Goal: Information Seeking & Learning: Learn about a topic

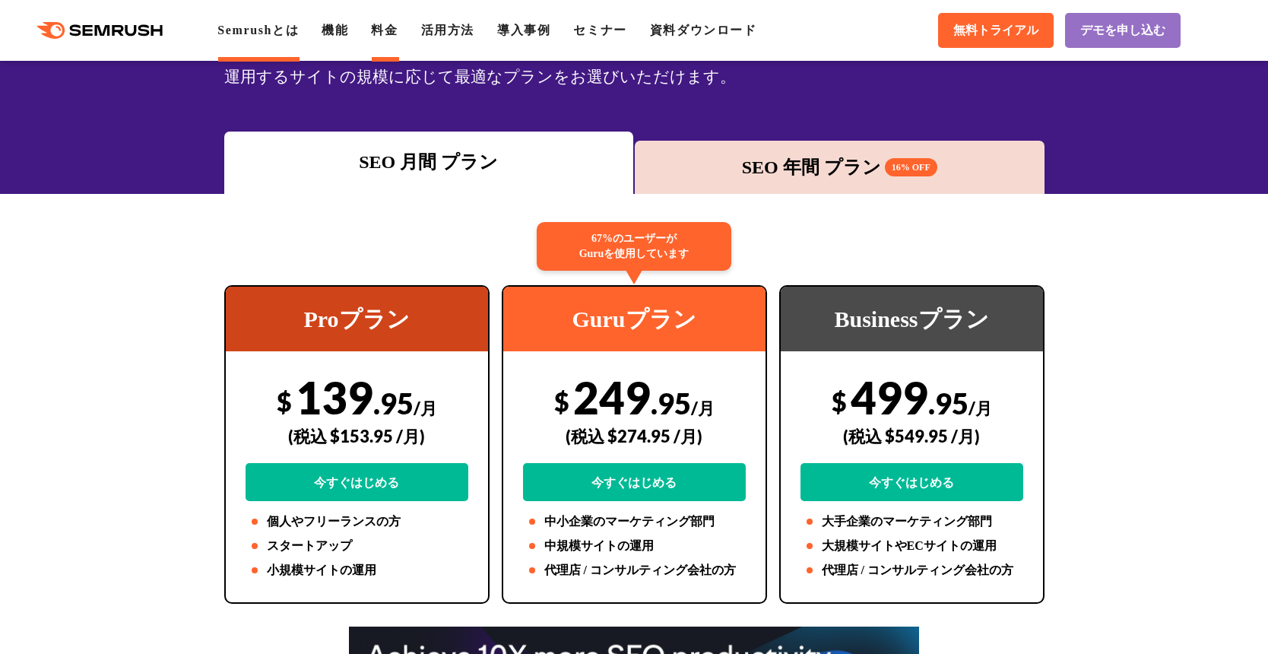
click at [281, 35] on link "Semrushとは" at bounding box center [257, 30] width 81 height 13
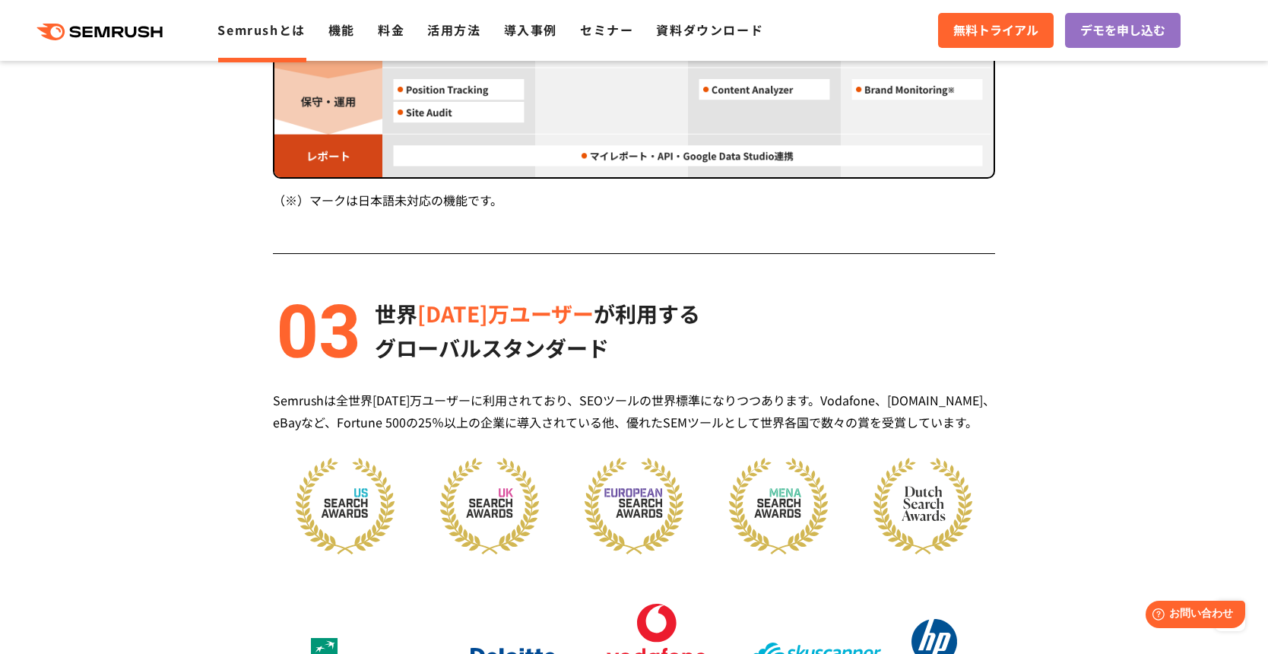
scroll to position [1900, 0]
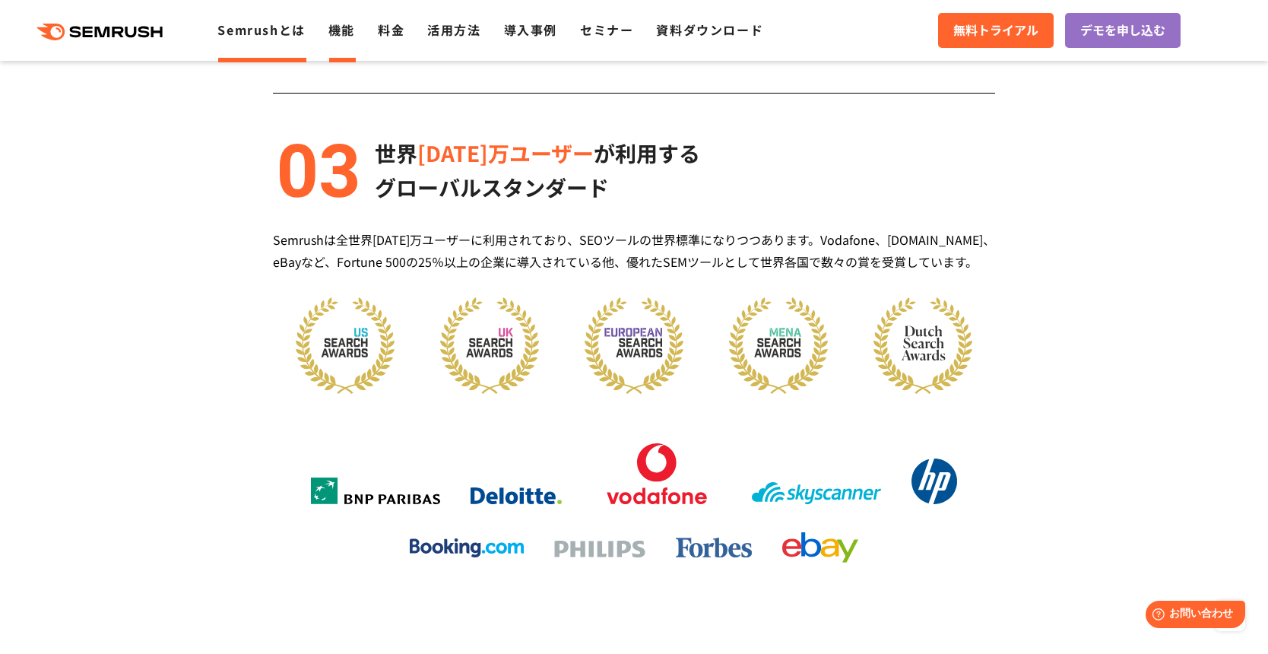
click at [344, 32] on link "機能" at bounding box center [341, 30] width 27 height 18
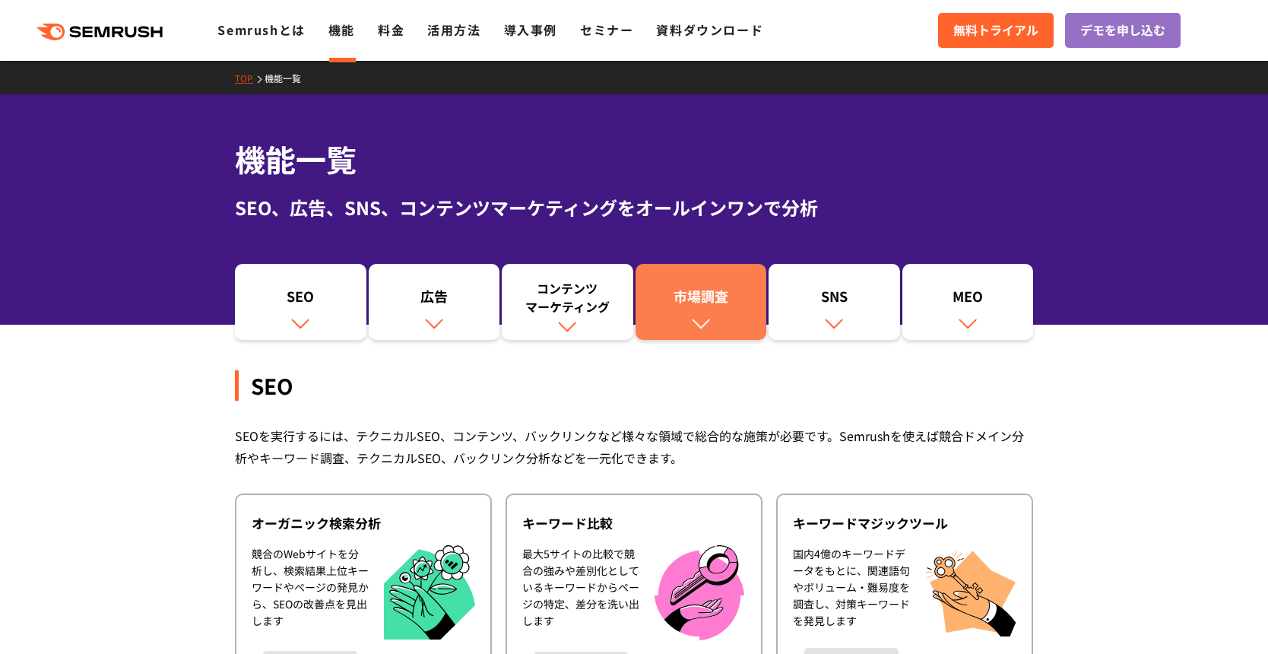
click at [688, 289] on div "市場調査" at bounding box center [701, 300] width 116 height 26
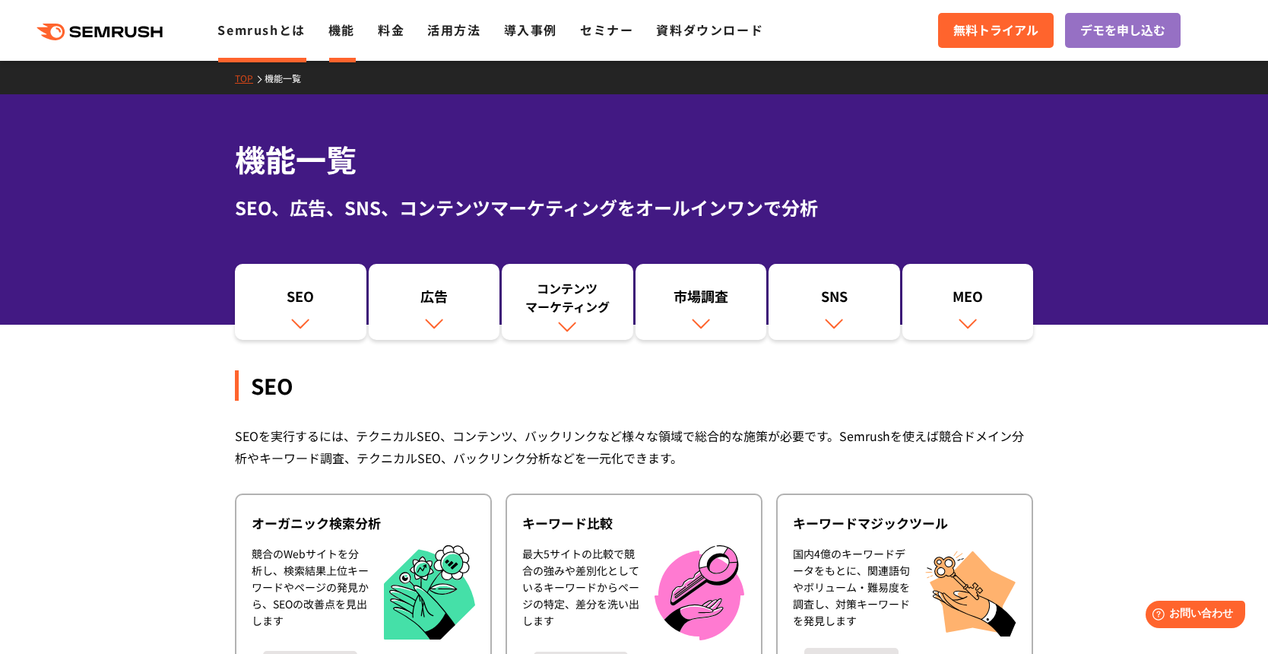
click at [264, 33] on link "Semrushとは" at bounding box center [260, 30] width 87 height 18
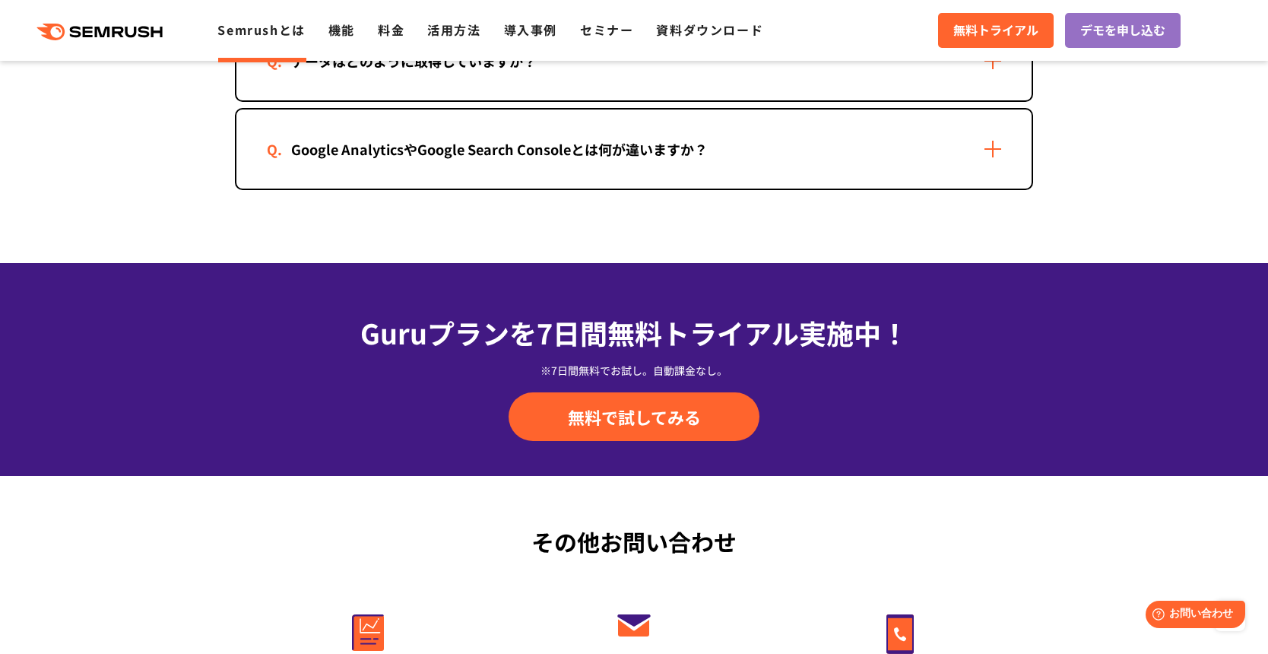
scroll to position [3193, 0]
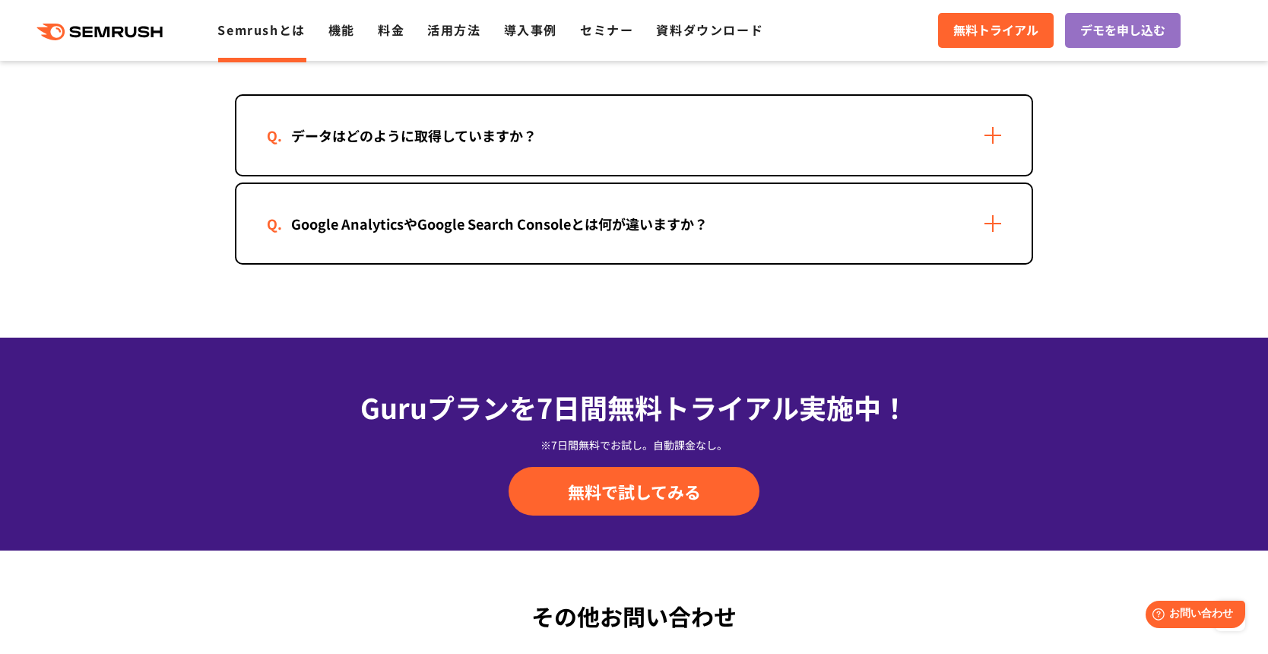
click at [984, 234] on div "Google AnalyticsやGoogle Search Consoleとは何が違いますか？" at bounding box center [633, 223] width 795 height 79
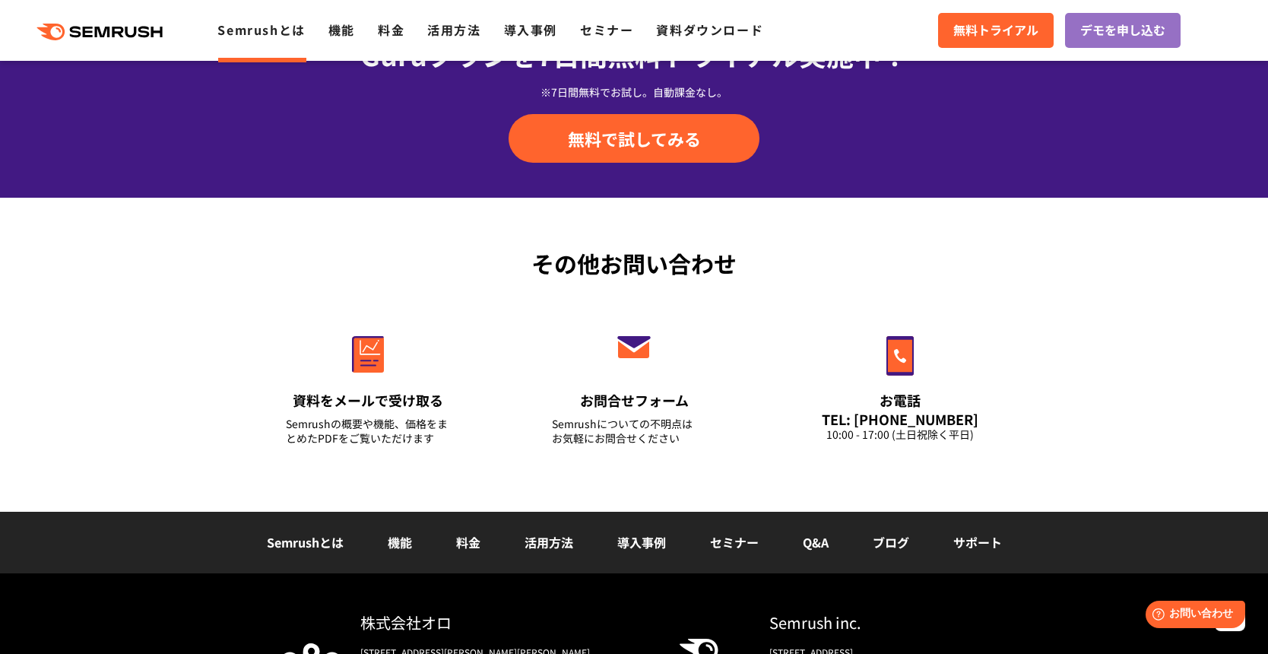
scroll to position [3865, 0]
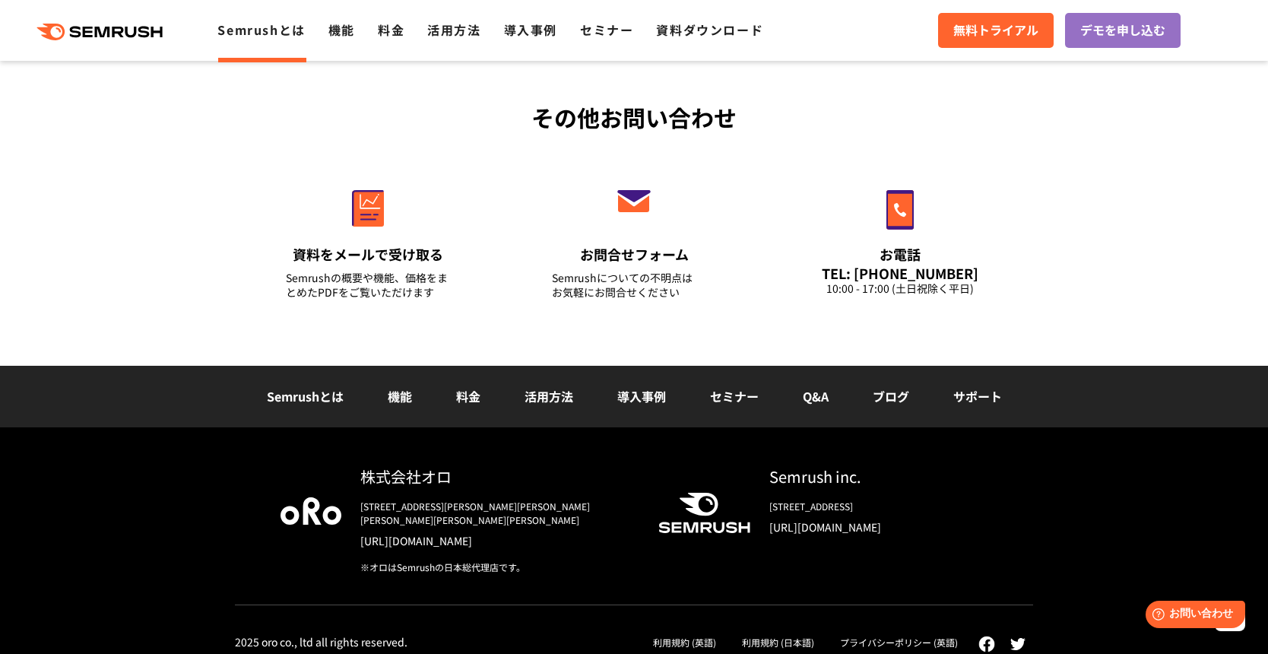
click at [540, 395] on link "活用方法" at bounding box center [549, 396] width 49 height 18
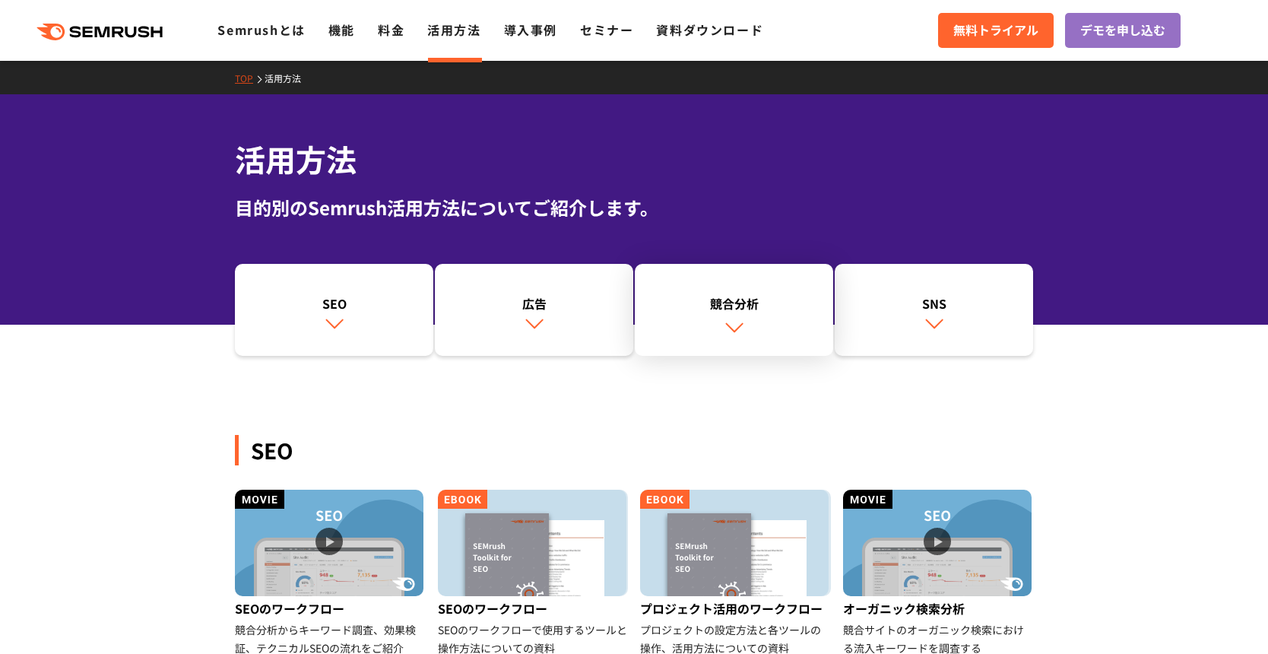
click at [772, 300] on div "競合分析" at bounding box center [733, 303] width 183 height 18
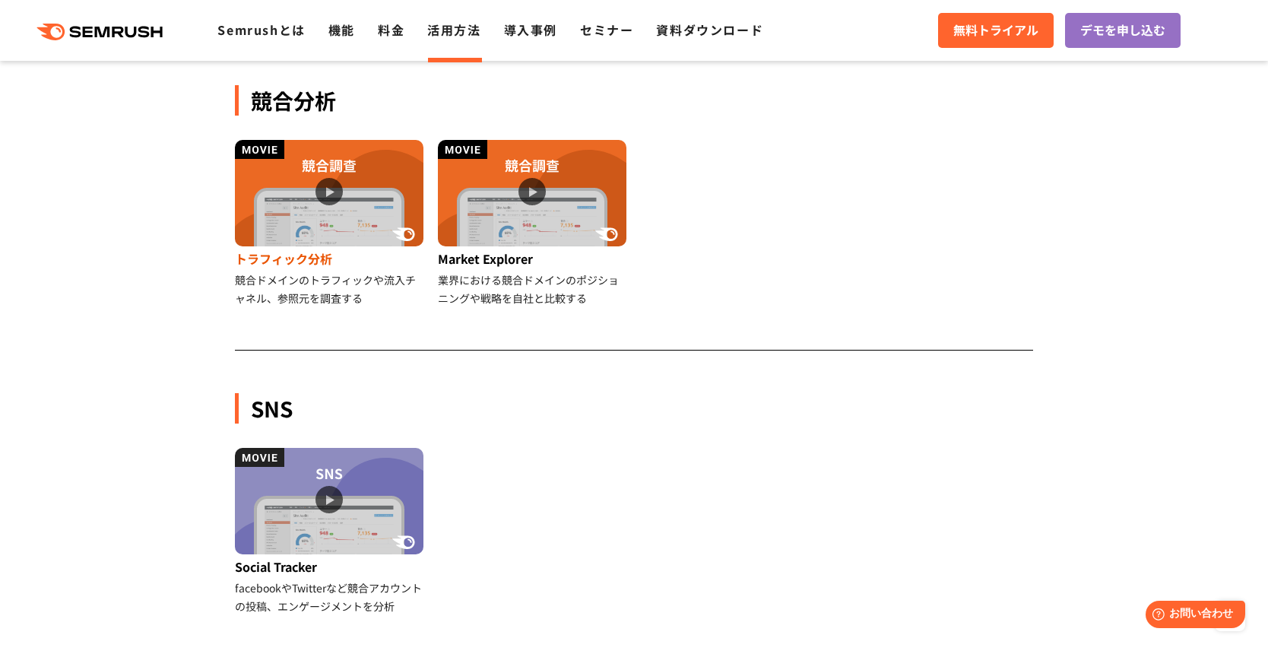
click at [328, 287] on div "競合ドメインのトラフィックや流入チャネル、参照元を調査する" at bounding box center [330, 289] width 191 height 36
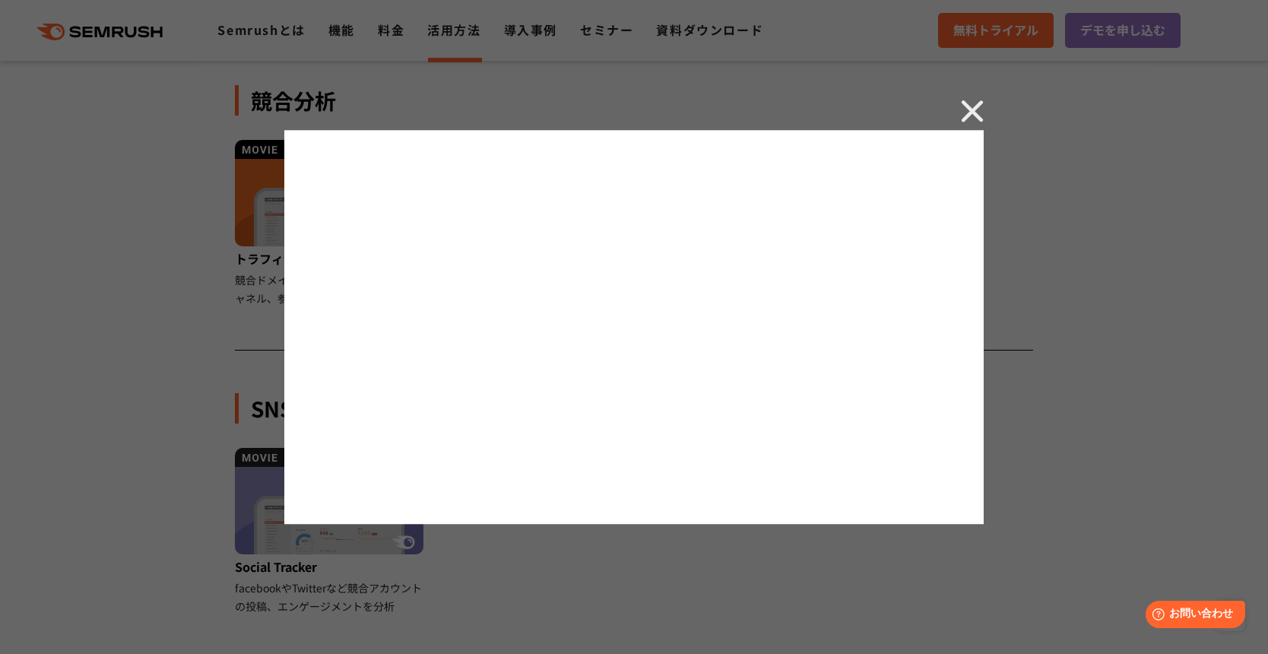
click at [968, 113] on img at bounding box center [972, 111] width 23 height 23
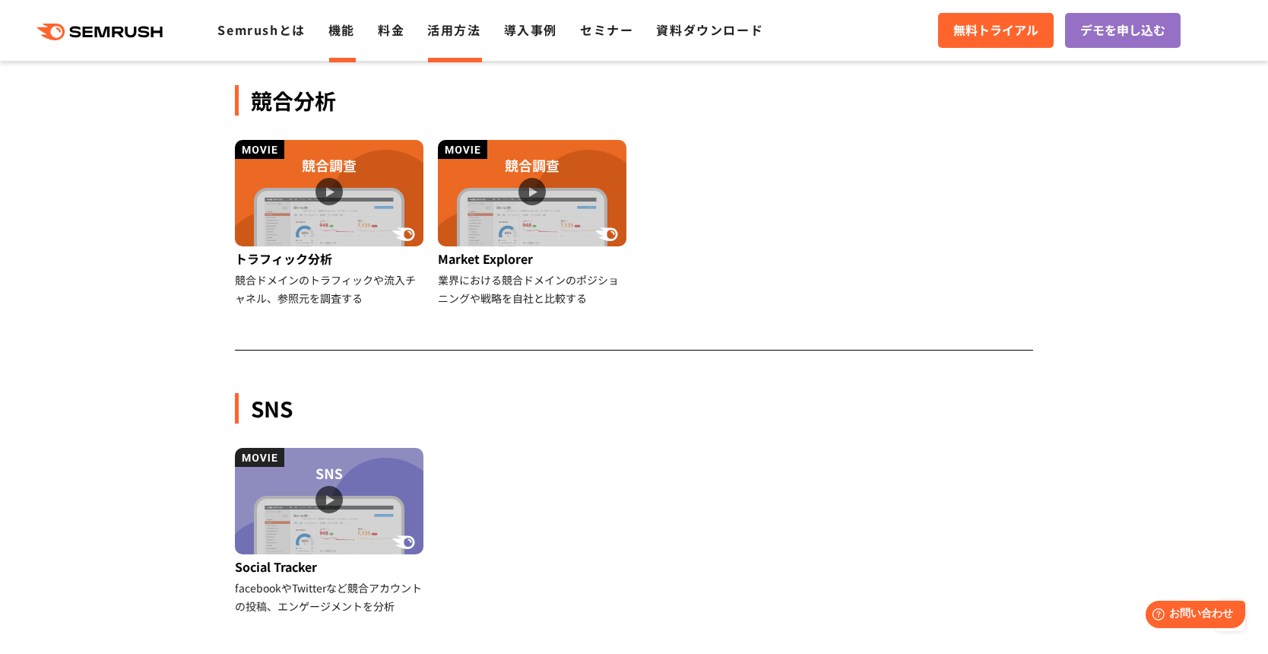
click at [336, 34] on link "機能" at bounding box center [341, 30] width 27 height 18
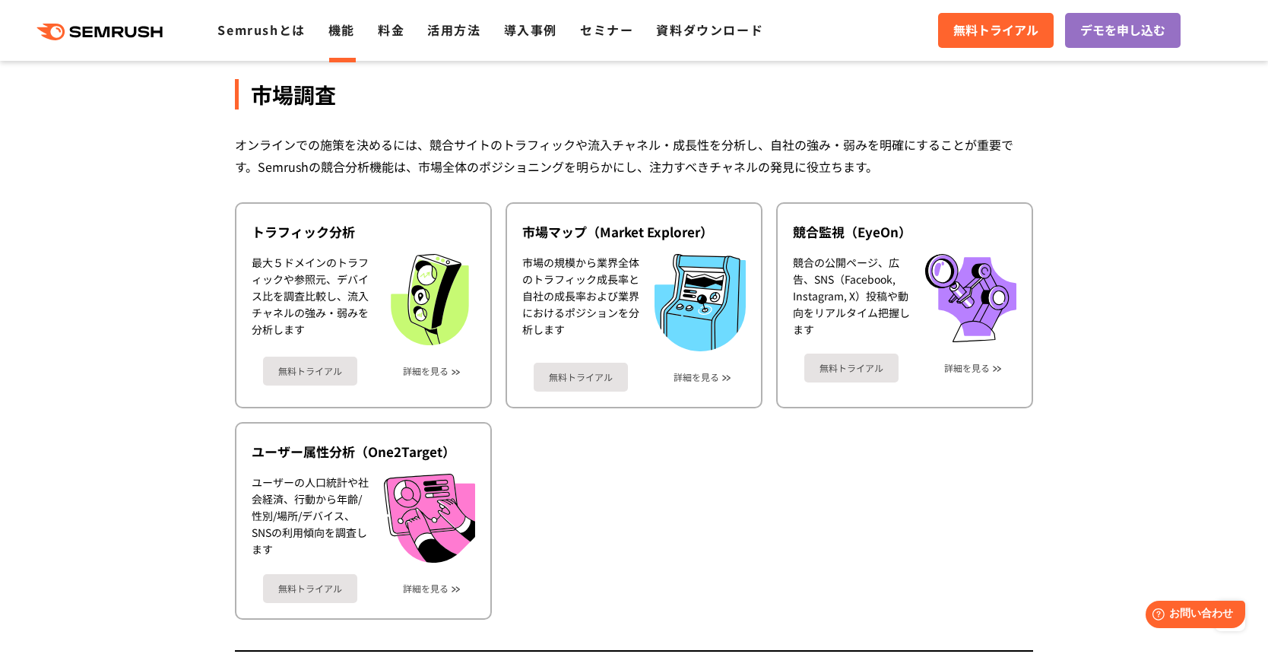
scroll to position [2585, 0]
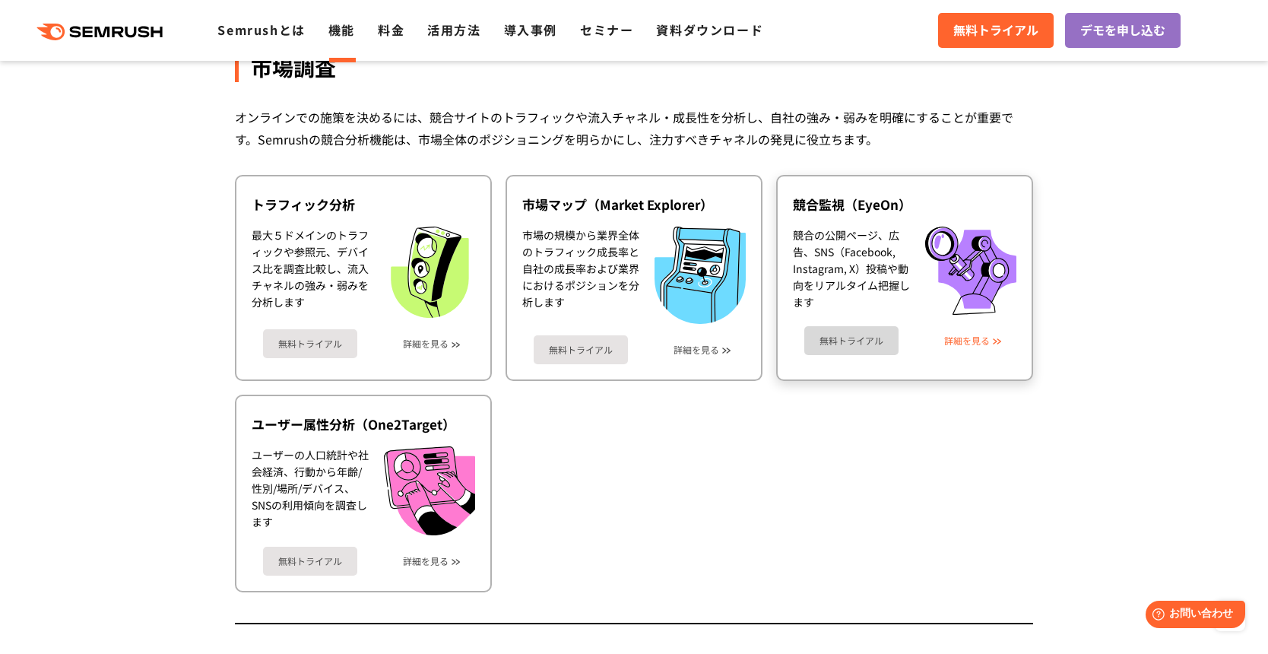
click at [973, 337] on link "詳細を見る" at bounding box center [967, 340] width 46 height 11
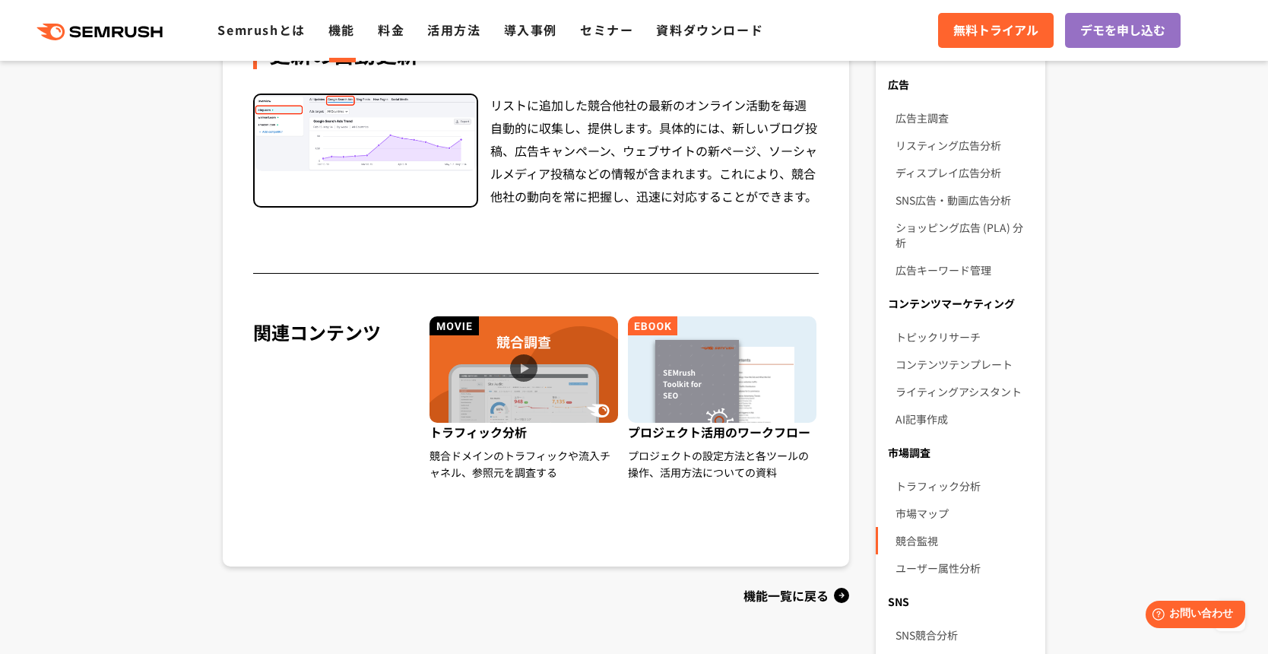
scroll to position [608, 0]
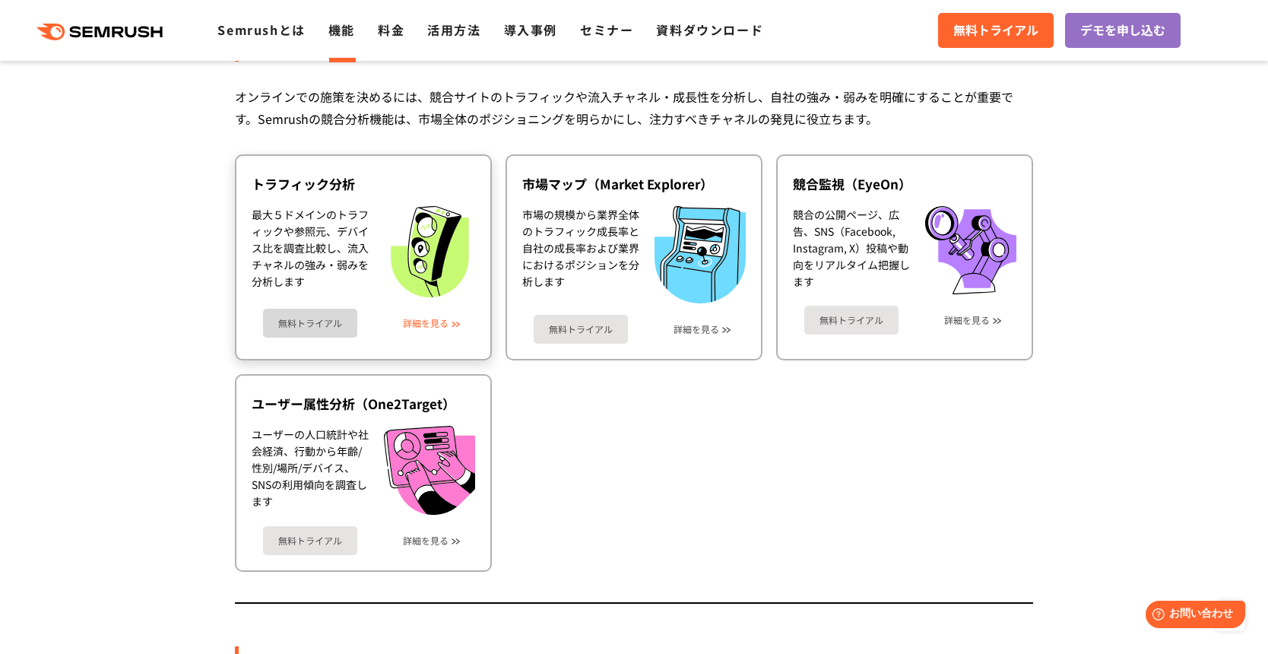
click at [439, 322] on link "詳細を見る" at bounding box center [426, 323] width 46 height 11
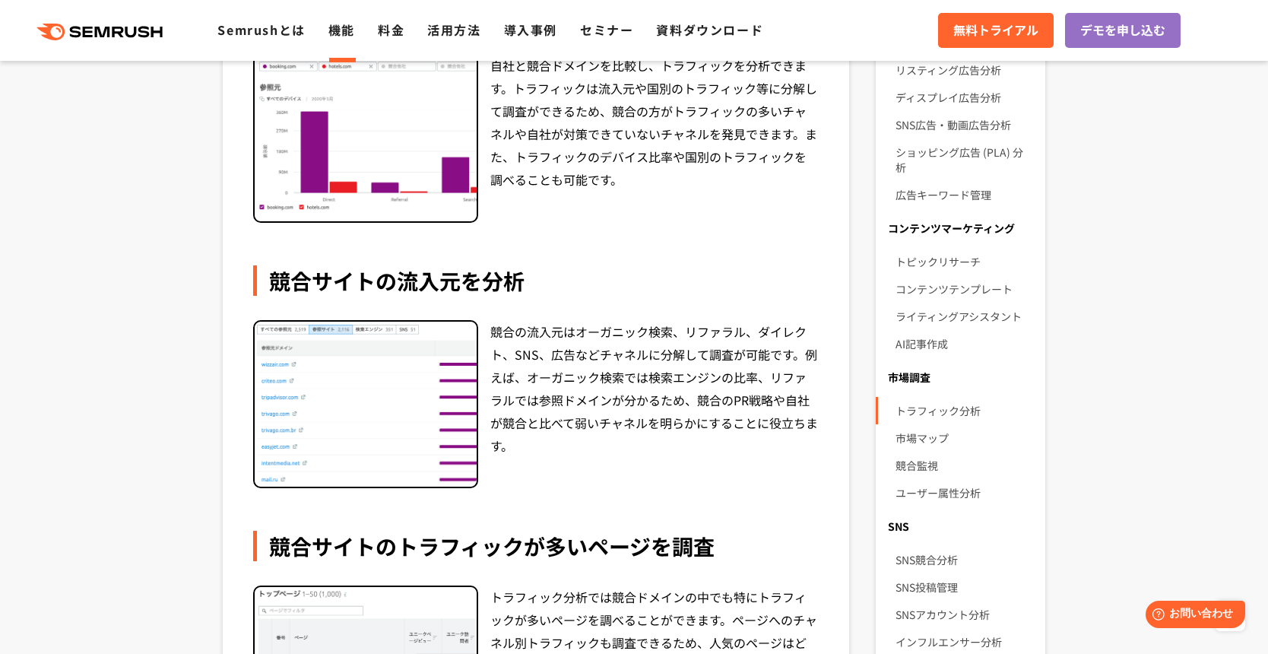
scroll to position [532, 0]
